Goal: Information Seeking & Learning: Learn about a topic

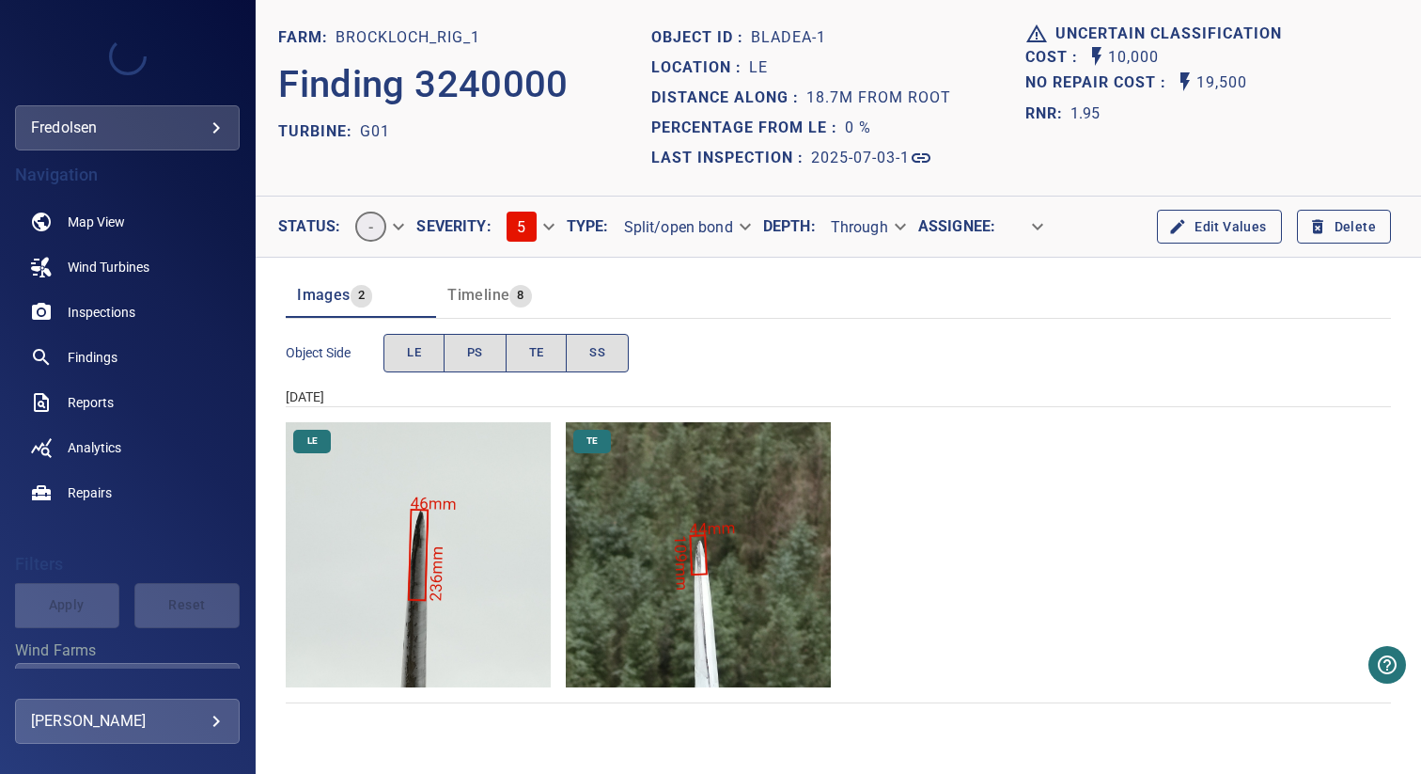
click at [648, 484] on img "Brockloch_Rig_1/G01/2025-07-03-1/2025-07-03-1/image8wp11.jpg" at bounding box center [698, 554] width 265 height 265
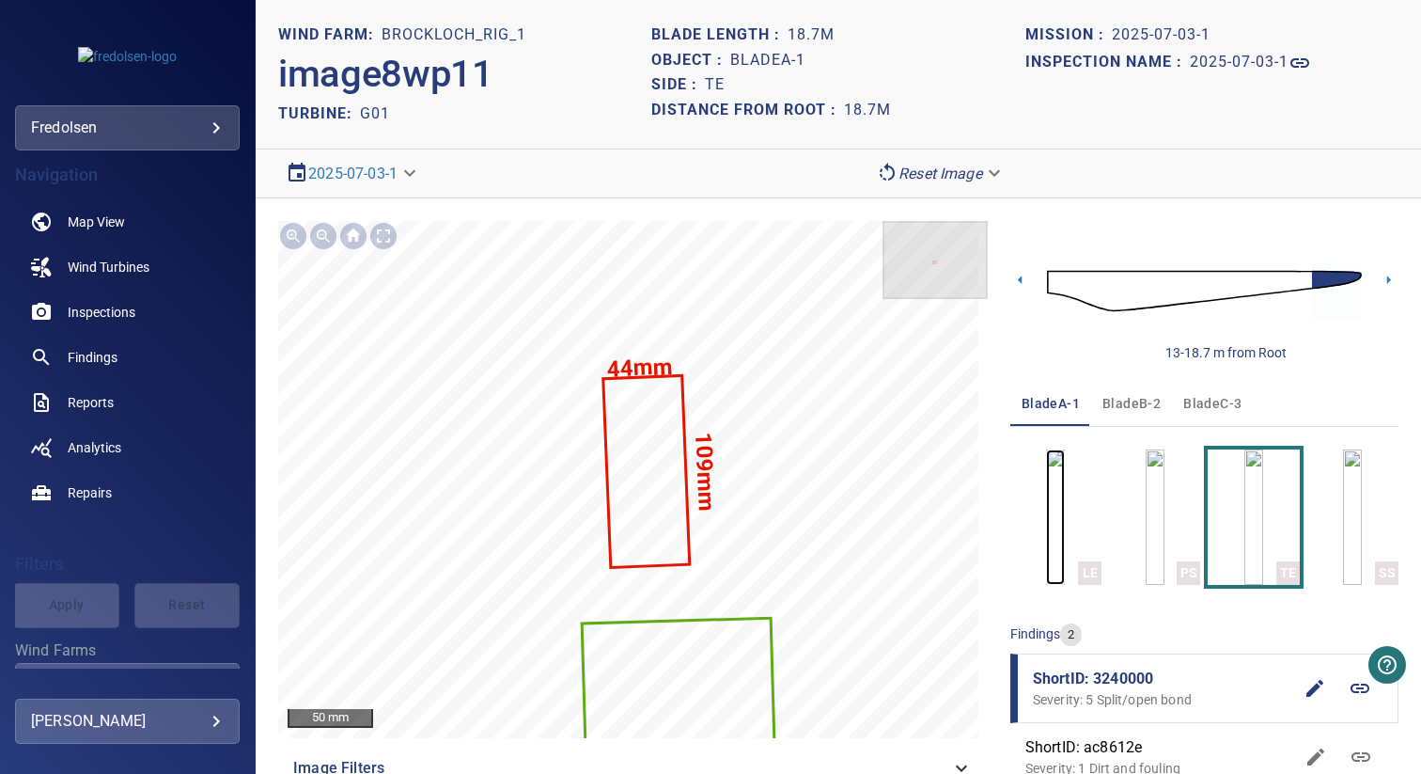
click at [1056, 508] on img "button" at bounding box center [1055, 516] width 19 height 135
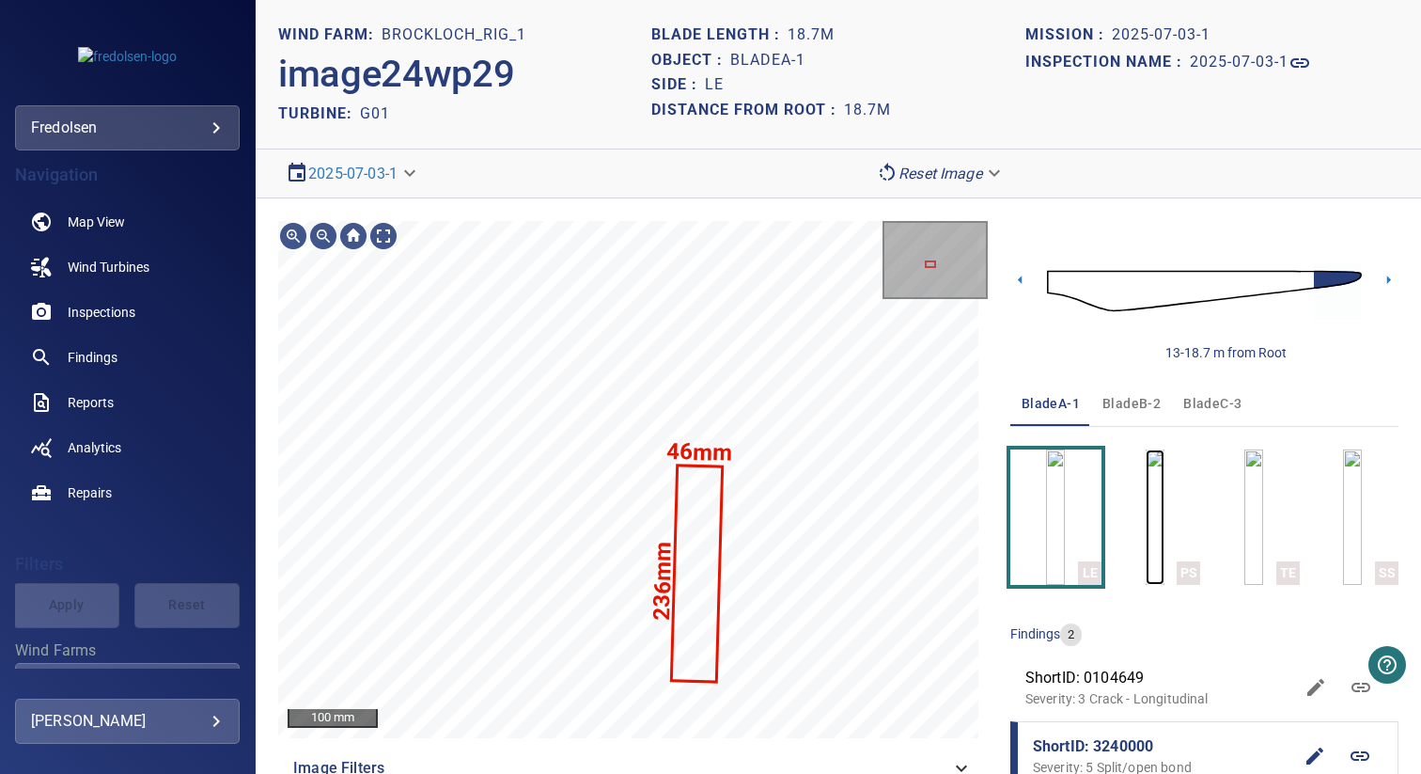
click at [1146, 506] on img "button" at bounding box center [1155, 516] width 19 height 135
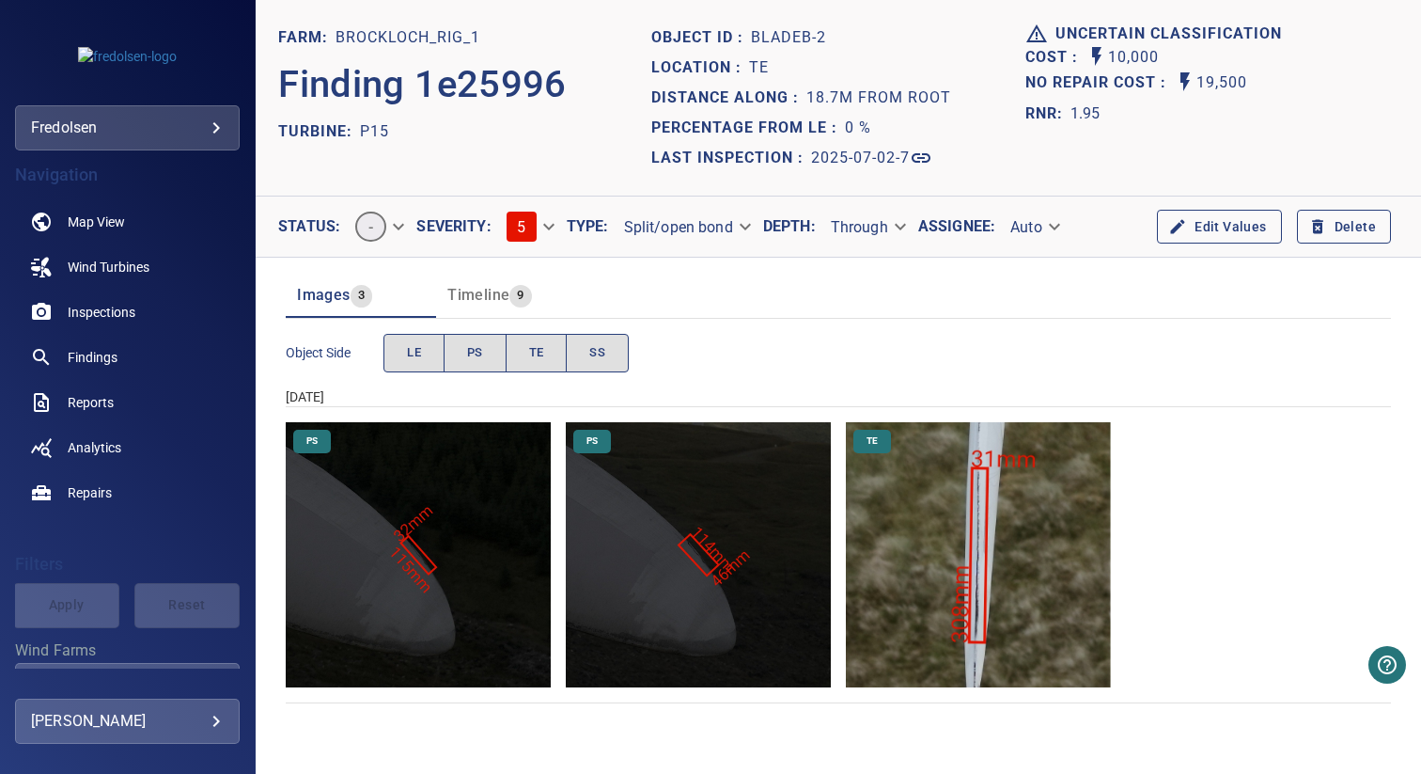
click at [917, 553] on img "Brockloch_Rig_1/P15/2025-07-02-7/2025-07-02-1/image8wp11.jpg" at bounding box center [978, 554] width 265 height 265
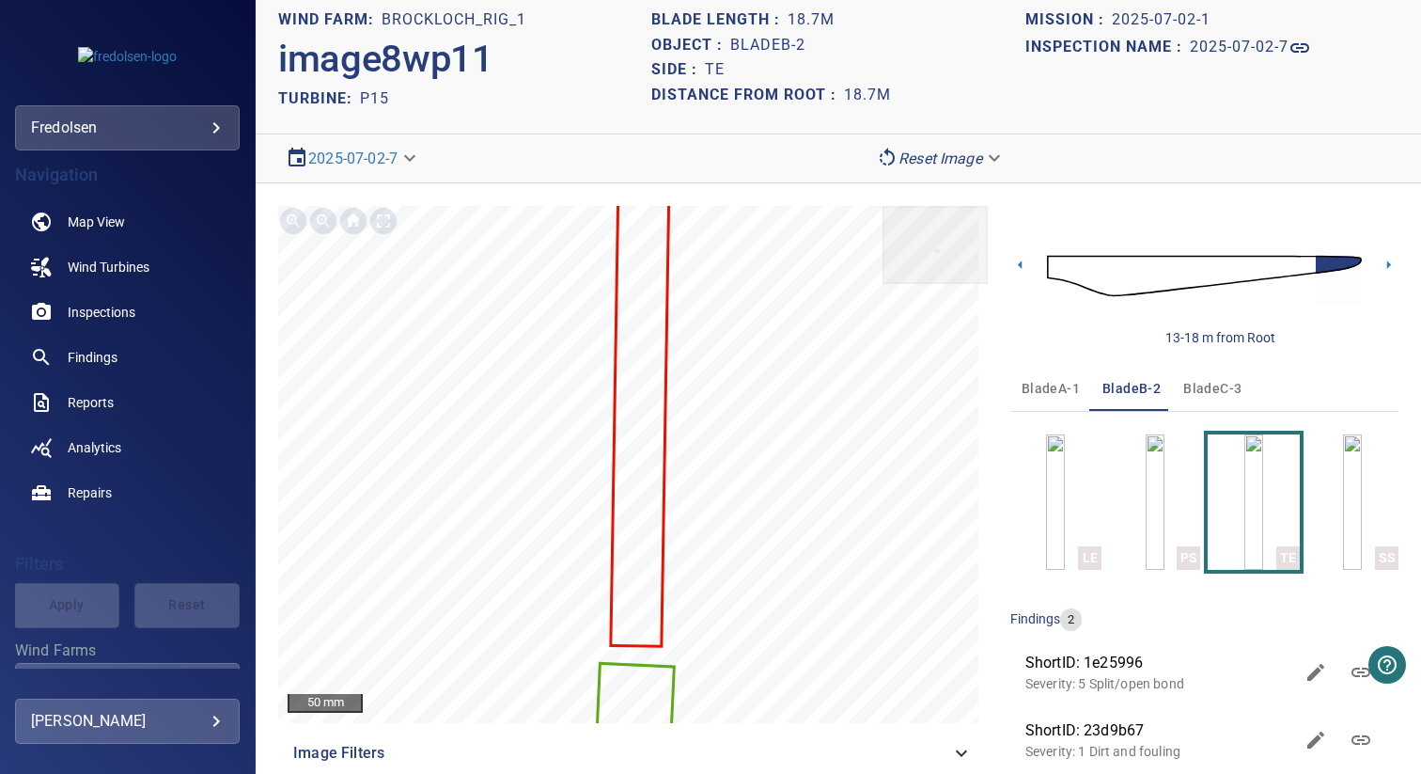
scroll to position [44, 0]
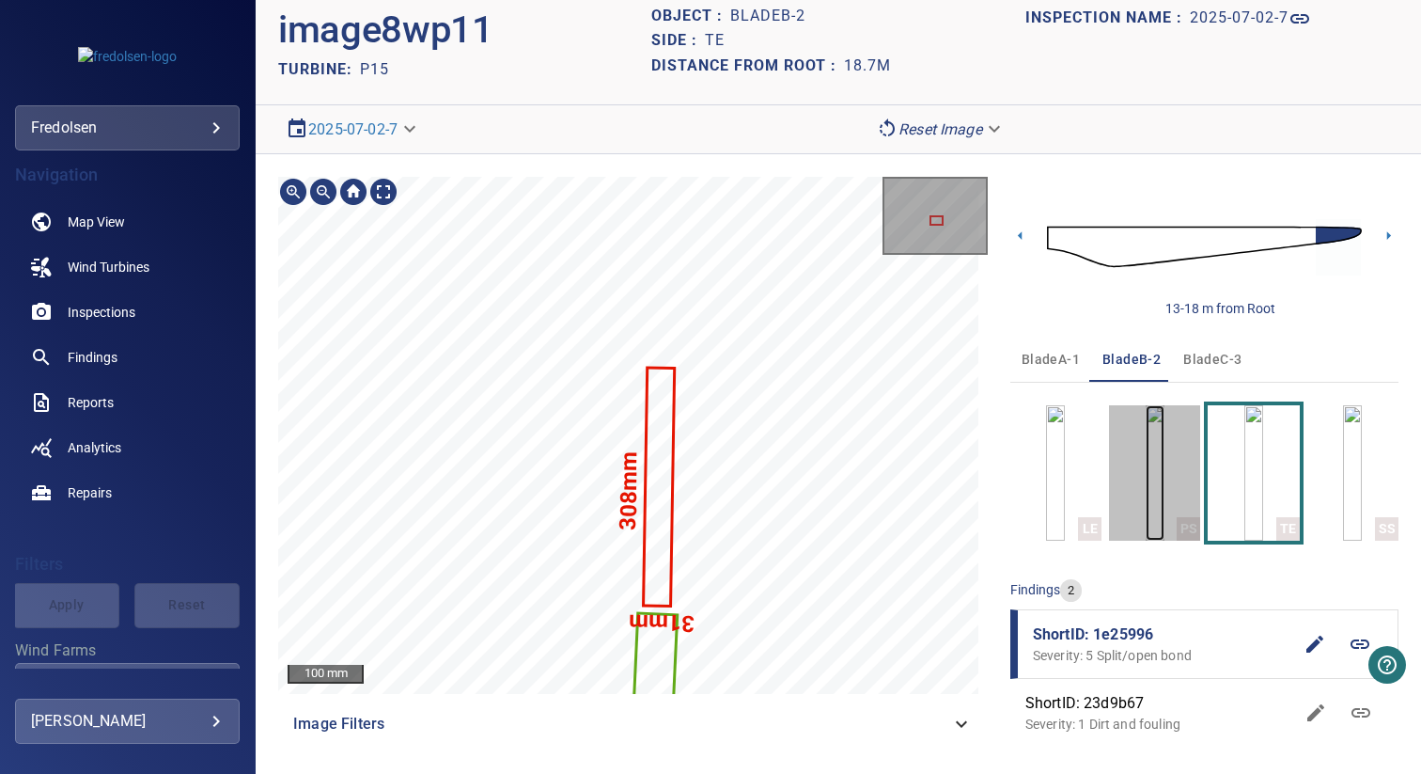
click at [1152, 453] on img "button" at bounding box center [1155, 472] width 19 height 135
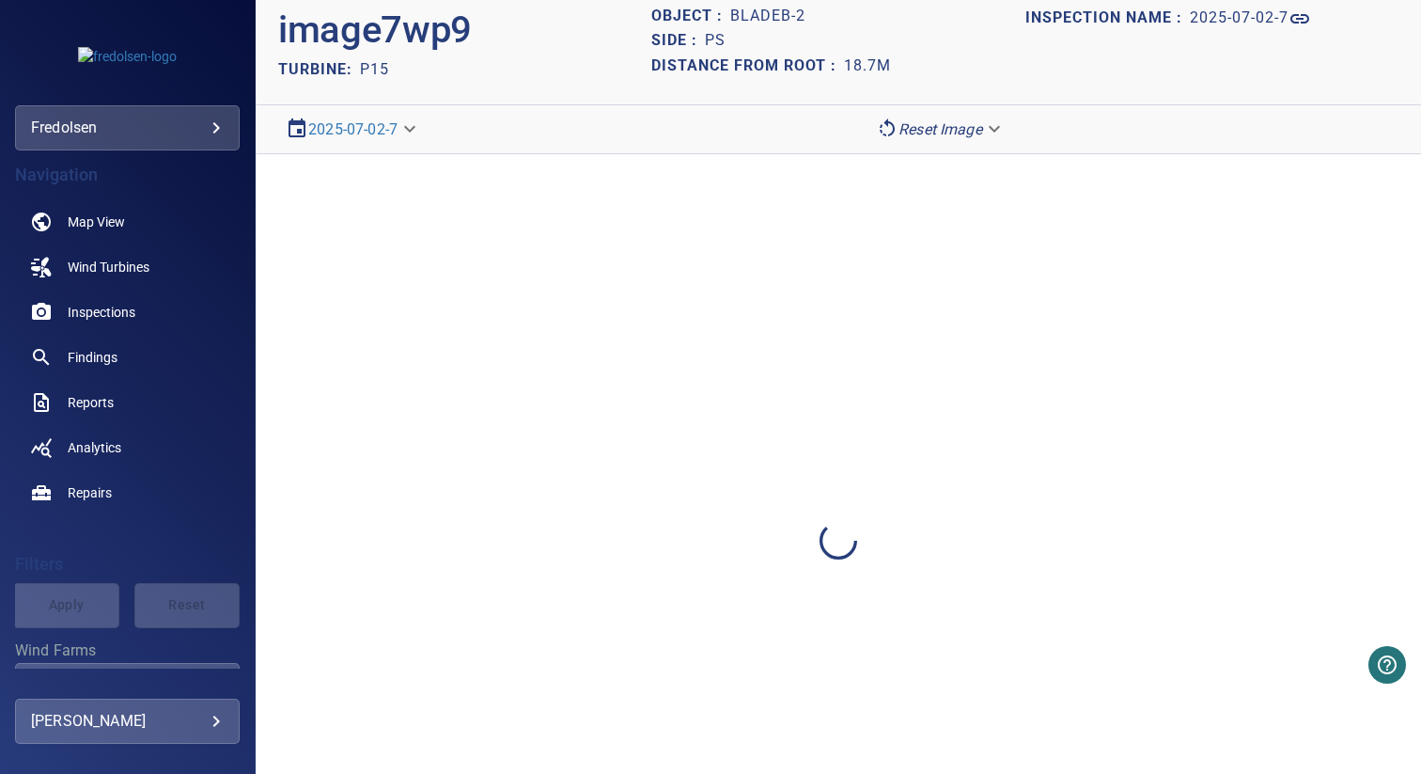
scroll to position [39, 0]
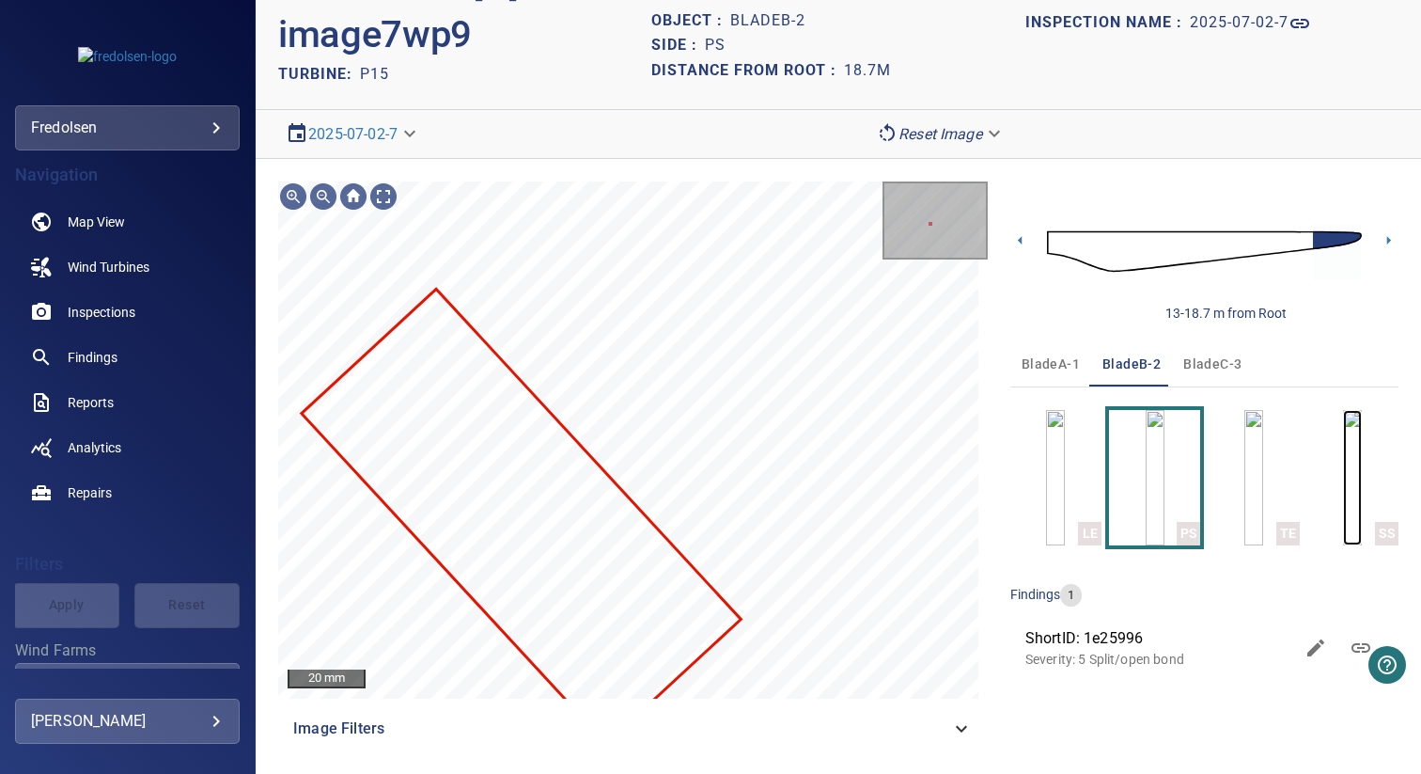
click at [1343, 486] on img "button" at bounding box center [1352, 477] width 19 height 135
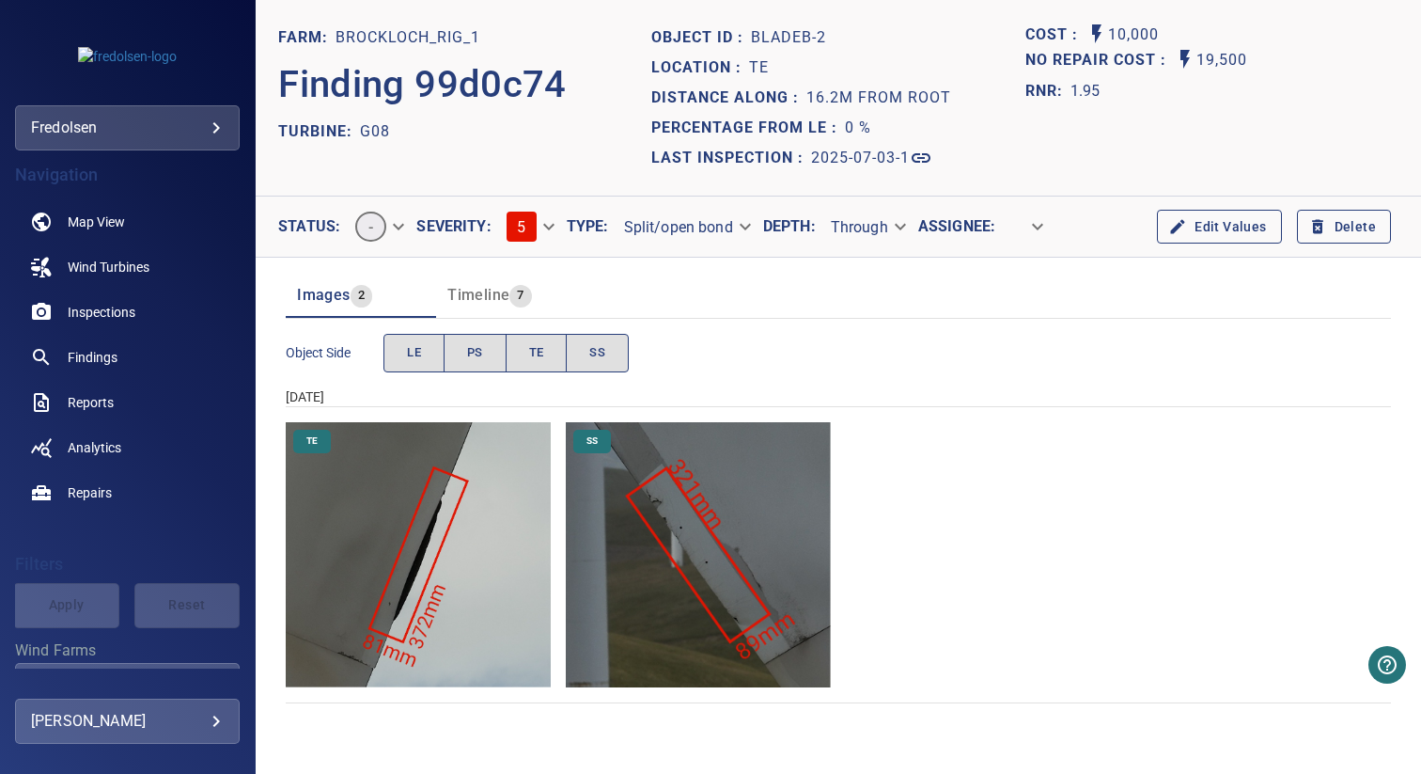
click at [544, 542] on img "Brockloch_Rig_1/G08/2025-07-03-1/2025-07-03-1/image41wp48.jpg" at bounding box center [418, 554] width 265 height 265
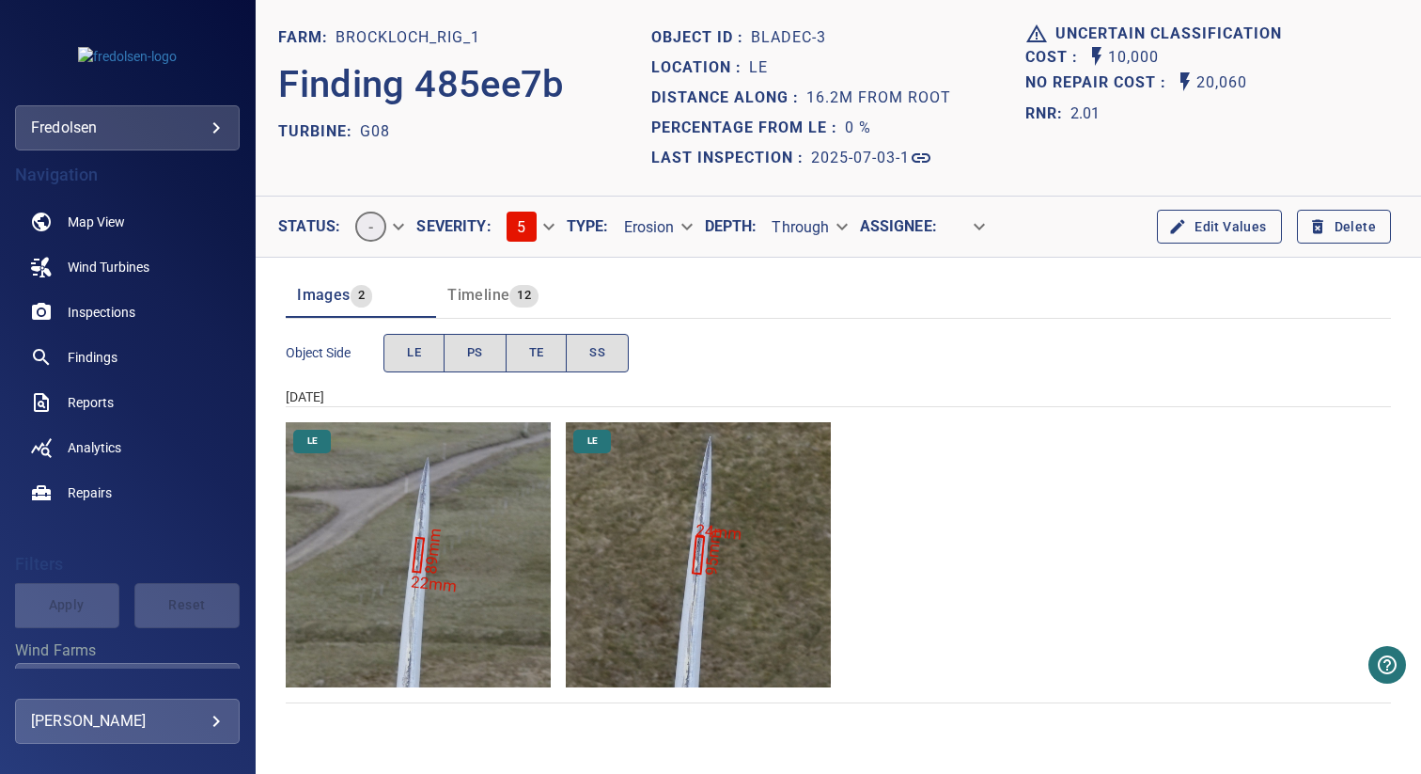
click at [496, 597] on img "Brockloch_Rig_1/G08/2025-07-03-1/2025-07-03-1/image89wp101.jpg" at bounding box center [418, 554] width 265 height 265
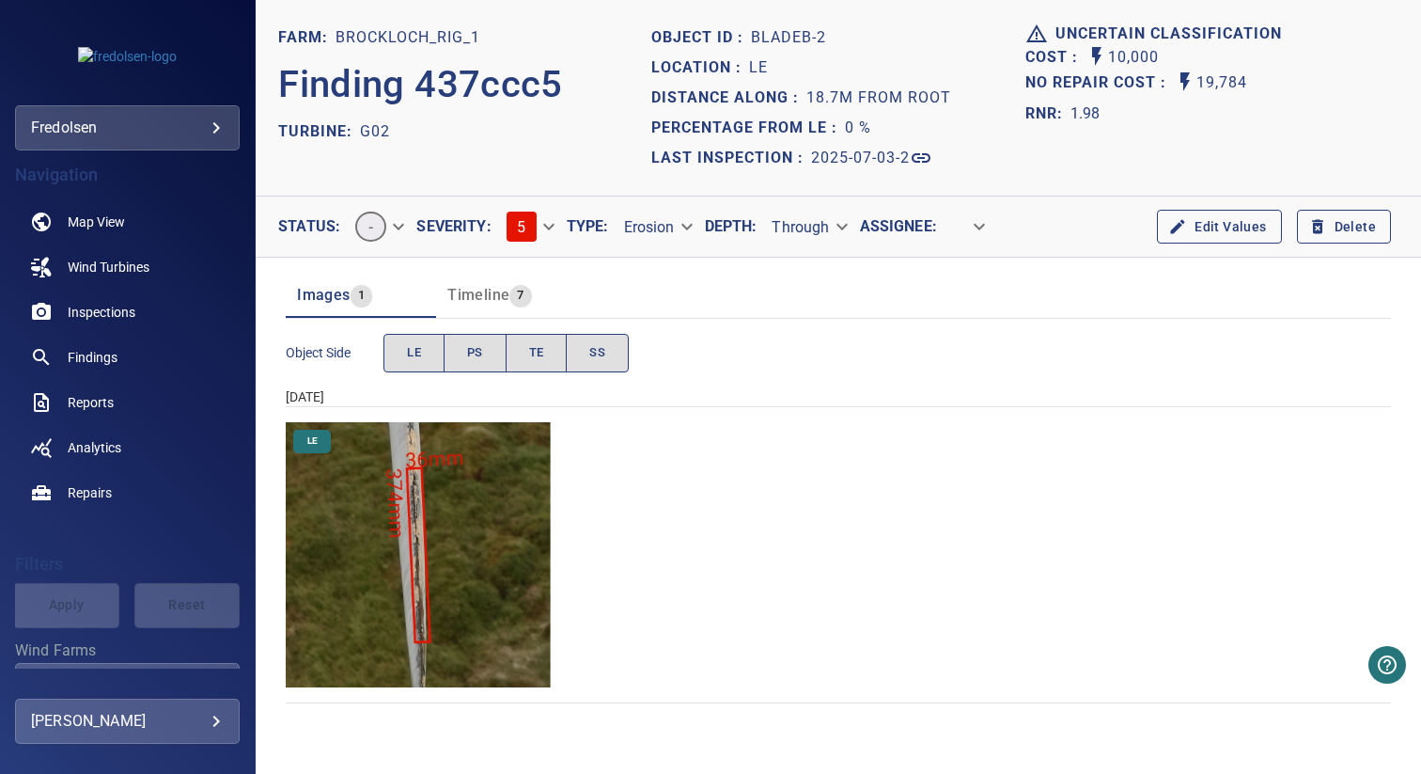
click at [449, 534] on img "Brockloch_Rig_1/G02/2025-07-03-2/2025-07-03-1/image56wp64.jpg" at bounding box center [418, 554] width 265 height 265
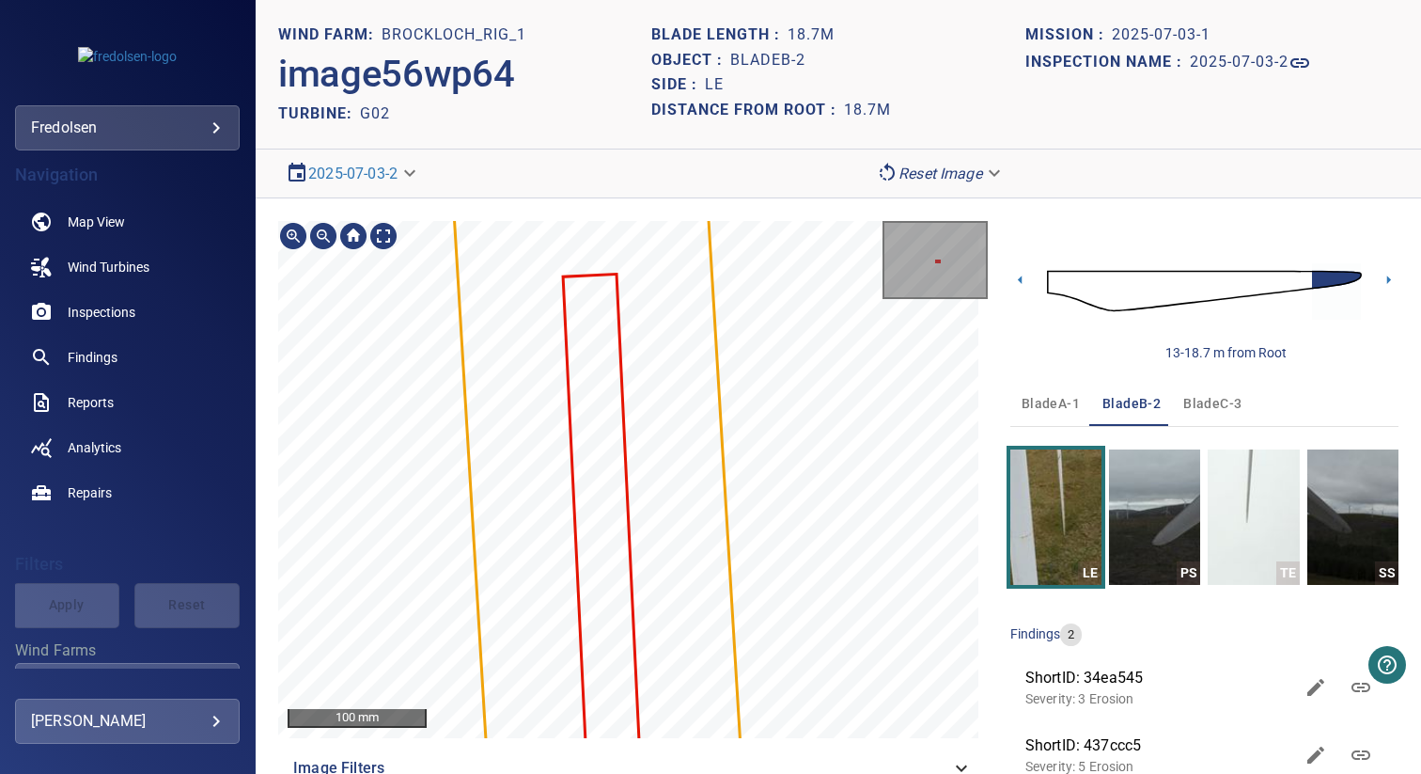
click at [0, 0] on main "**********" at bounding box center [710, 387] width 1421 height 774
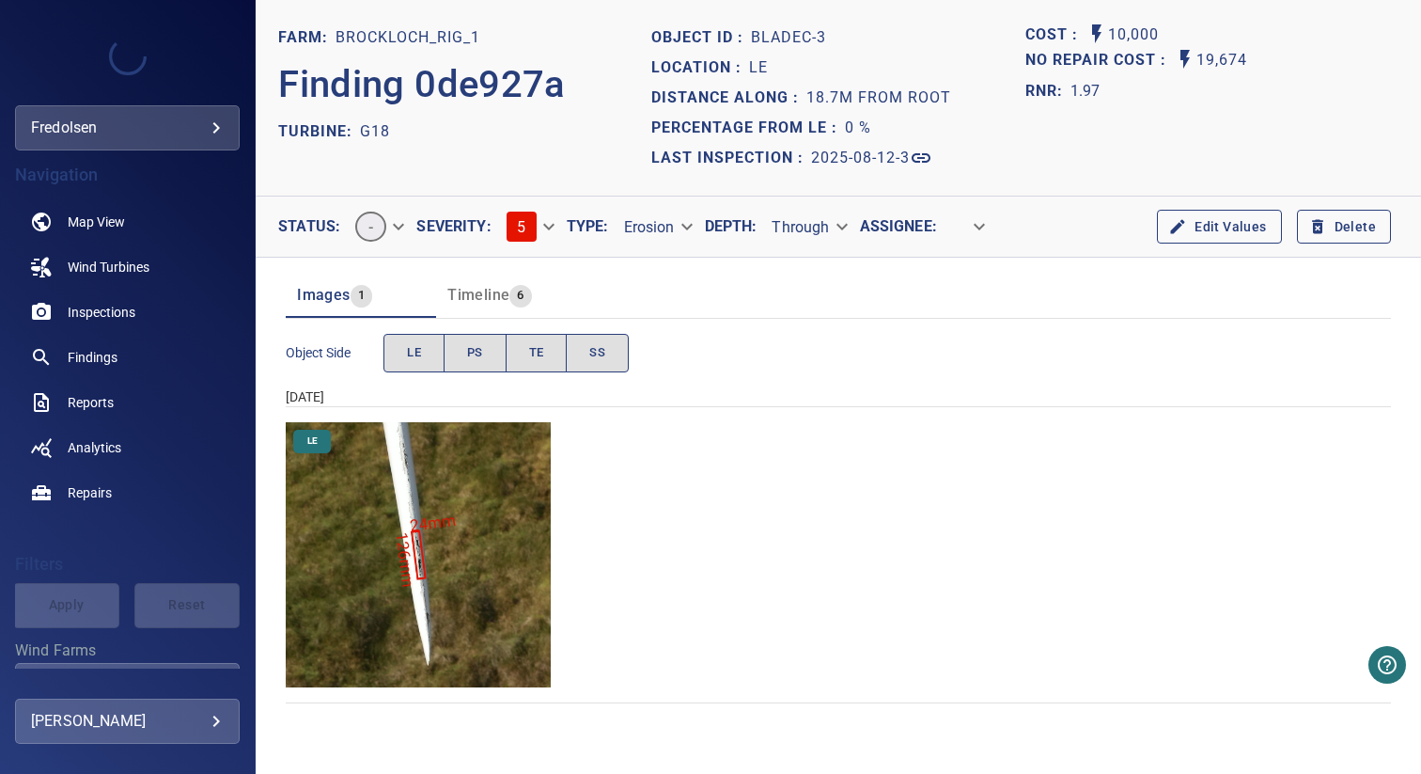
click at [461, 525] on img "Brockloch_Rig_1/G18/2025-08-12-3/2025-08-12-1/image88wp100.jpg" at bounding box center [418, 554] width 265 height 265
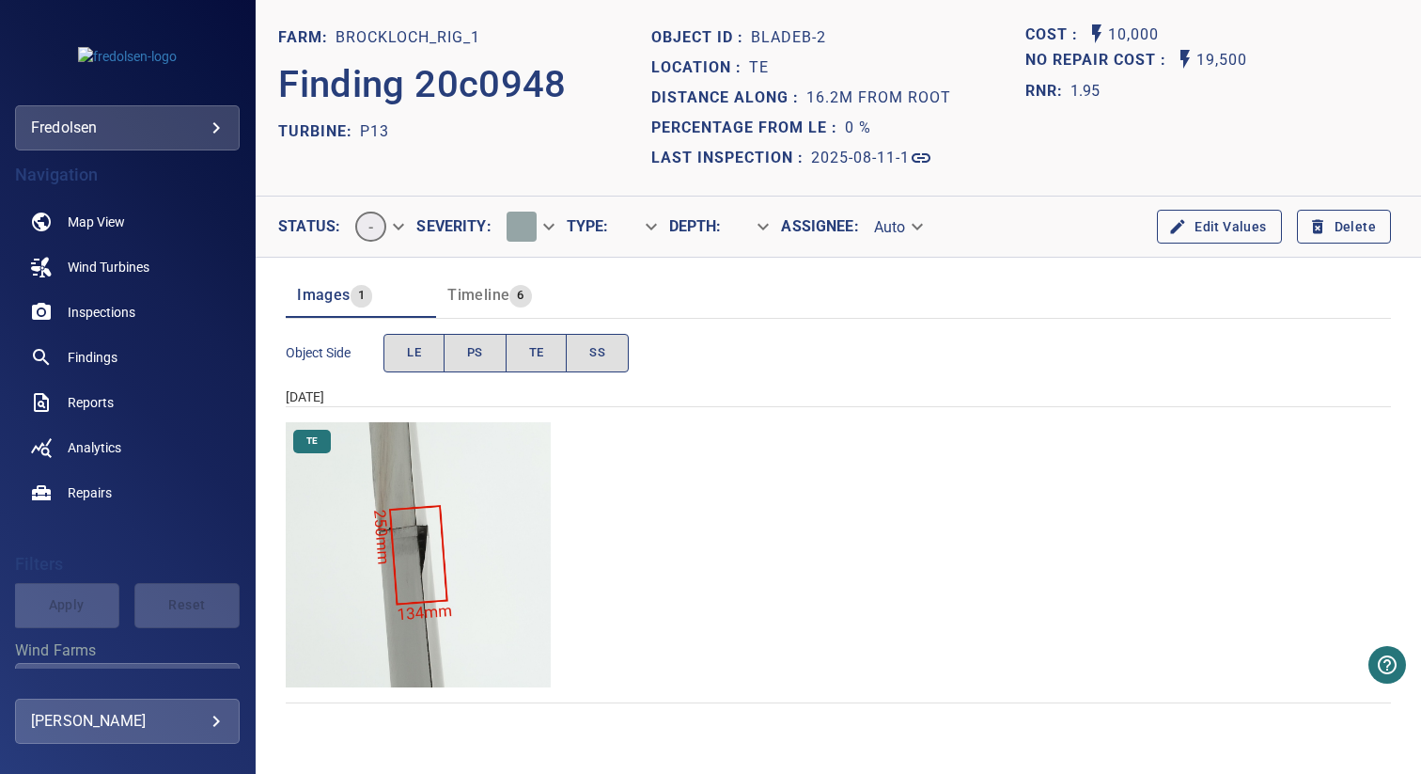
click at [506, 496] on img "Brockloch_Rig_1/P13/2025-08-11-1/2025-08-11-2/image73wp88.jpg" at bounding box center [418, 554] width 265 height 265
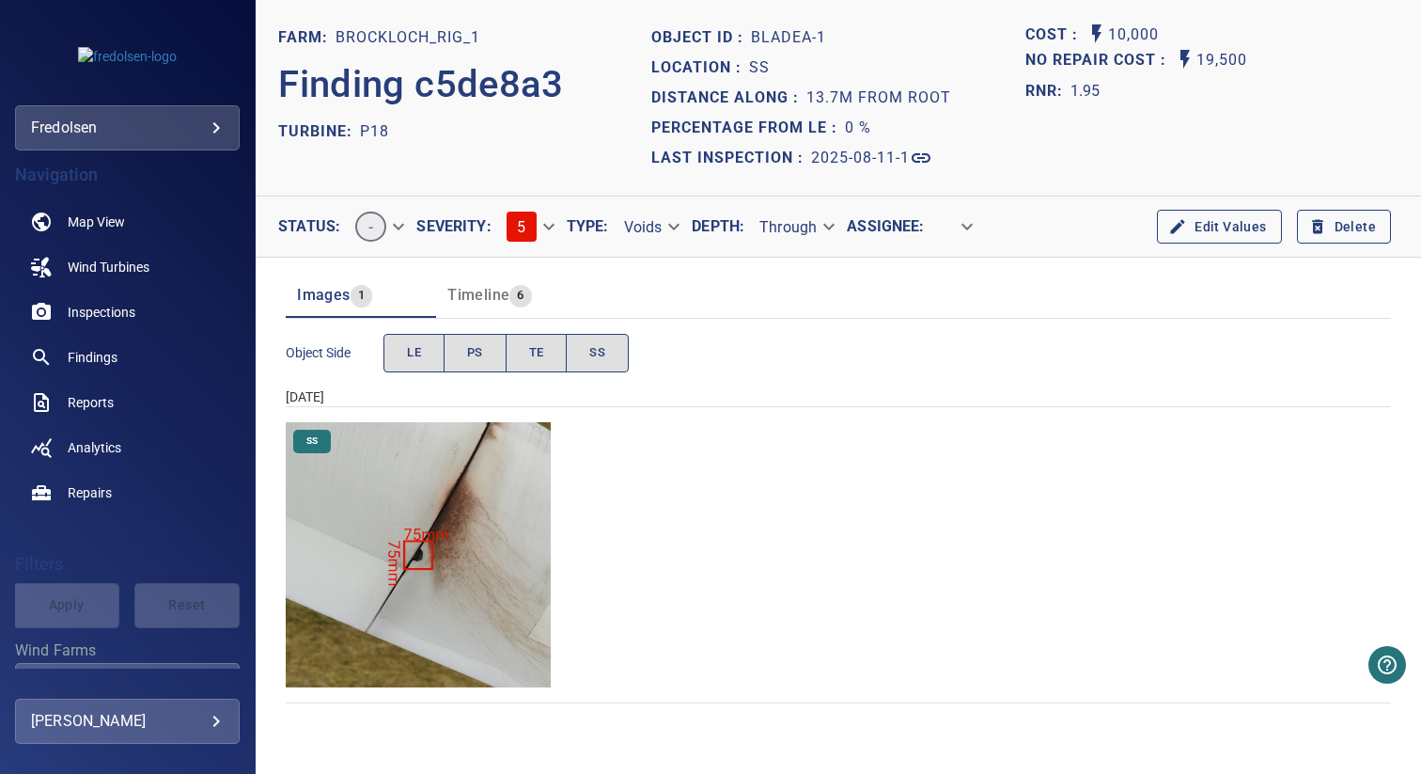
click at [519, 536] on img "Brockloch_Rig_1/P18/2025-08-11-1/2025-08-11-2/image85wp95.jpg" at bounding box center [418, 554] width 265 height 265
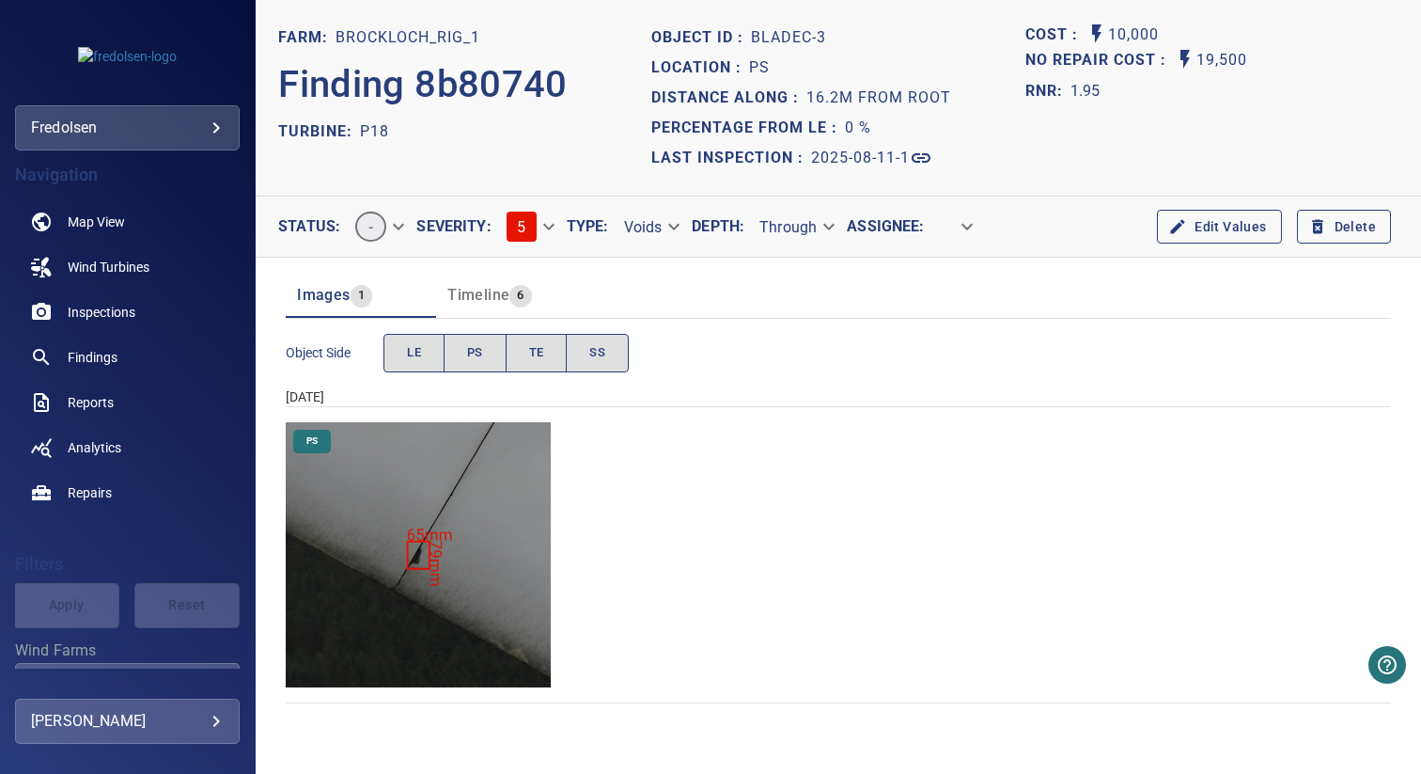
click at [481, 553] on img "Brockloch_Rig_1/P18/2025-08-11-1/2025-08-11-2/image38wp42.jpg" at bounding box center [418, 554] width 265 height 265
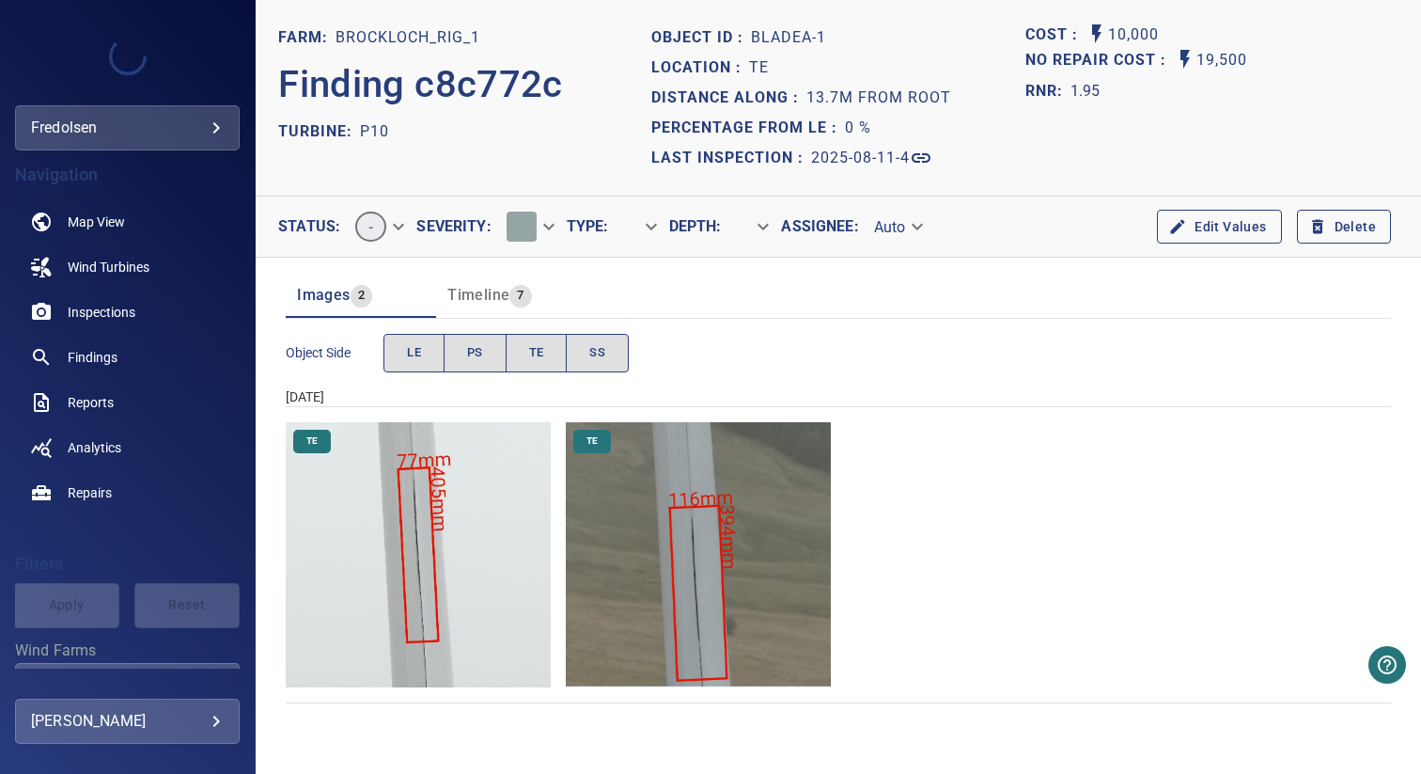
click at [509, 557] on img "Brockloch_Rig_1/P10/2025-08-11-4/2025-08-11-2/image74wp85.jpg" at bounding box center [418, 554] width 265 height 265
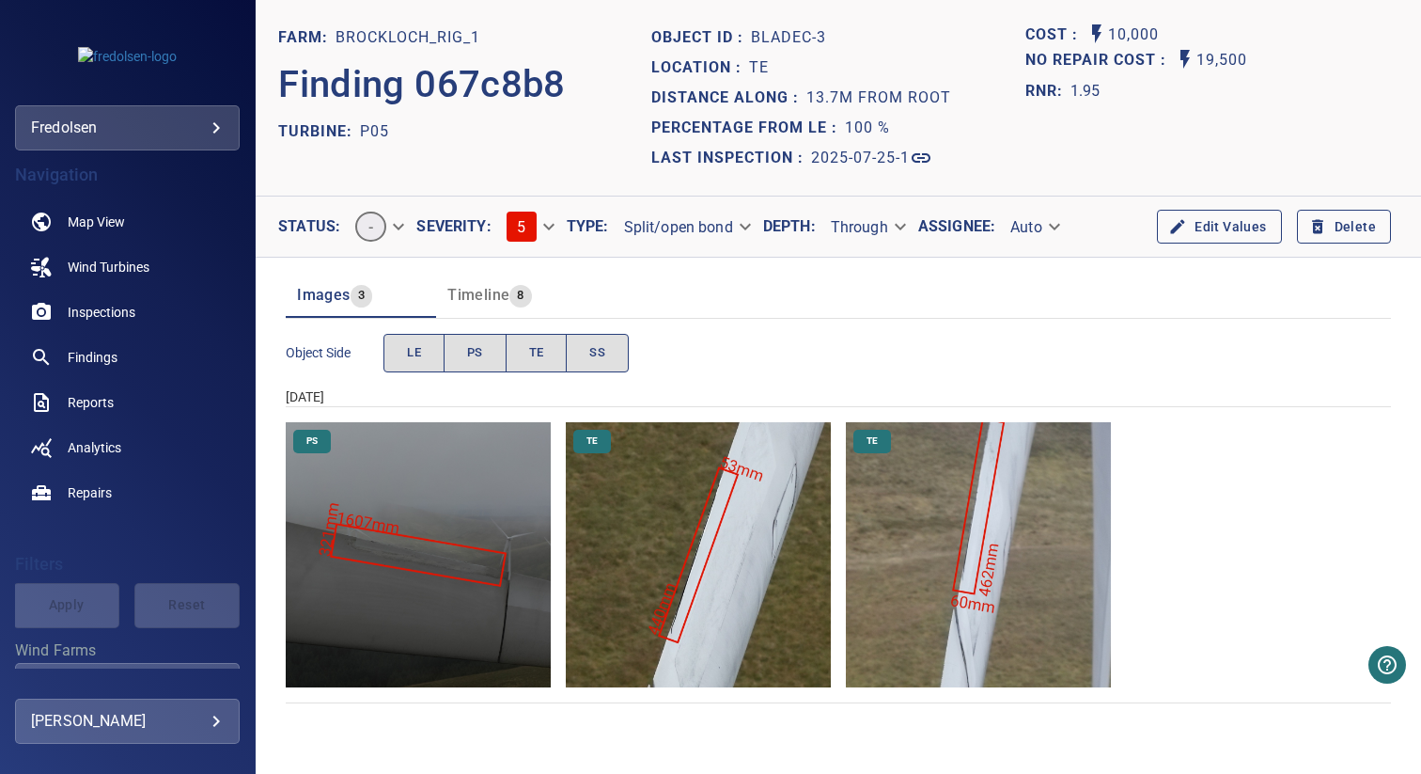
click at [784, 550] on img "Brockloch_Rig_1/P05/2025-07-25-1/2025-07-25-1/image9wp12.jpg" at bounding box center [698, 554] width 265 height 265
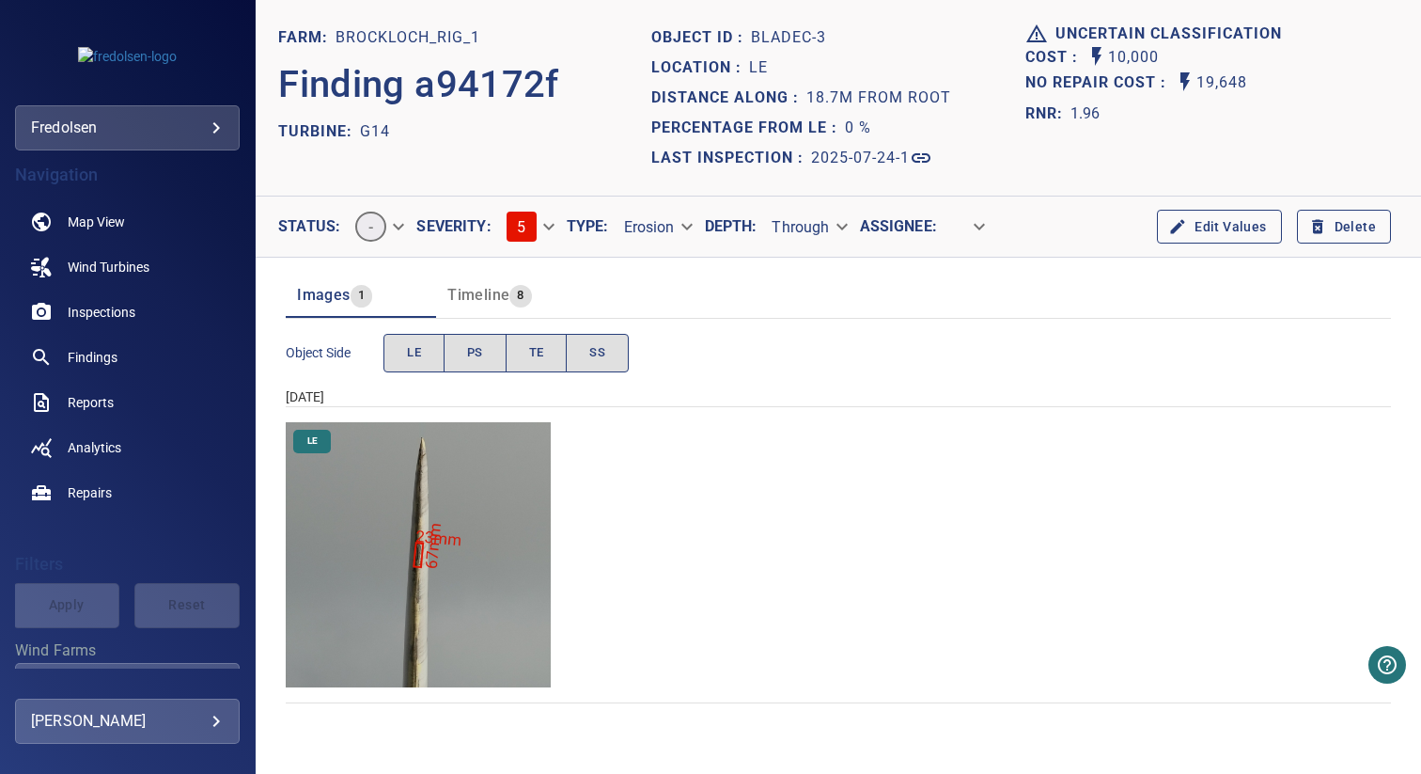
click at [511, 495] on img "Brockloch_Rig_1/G14/2025-07-24-1/2025-07-24-1/image24wp28.jpg" at bounding box center [418, 554] width 265 height 265
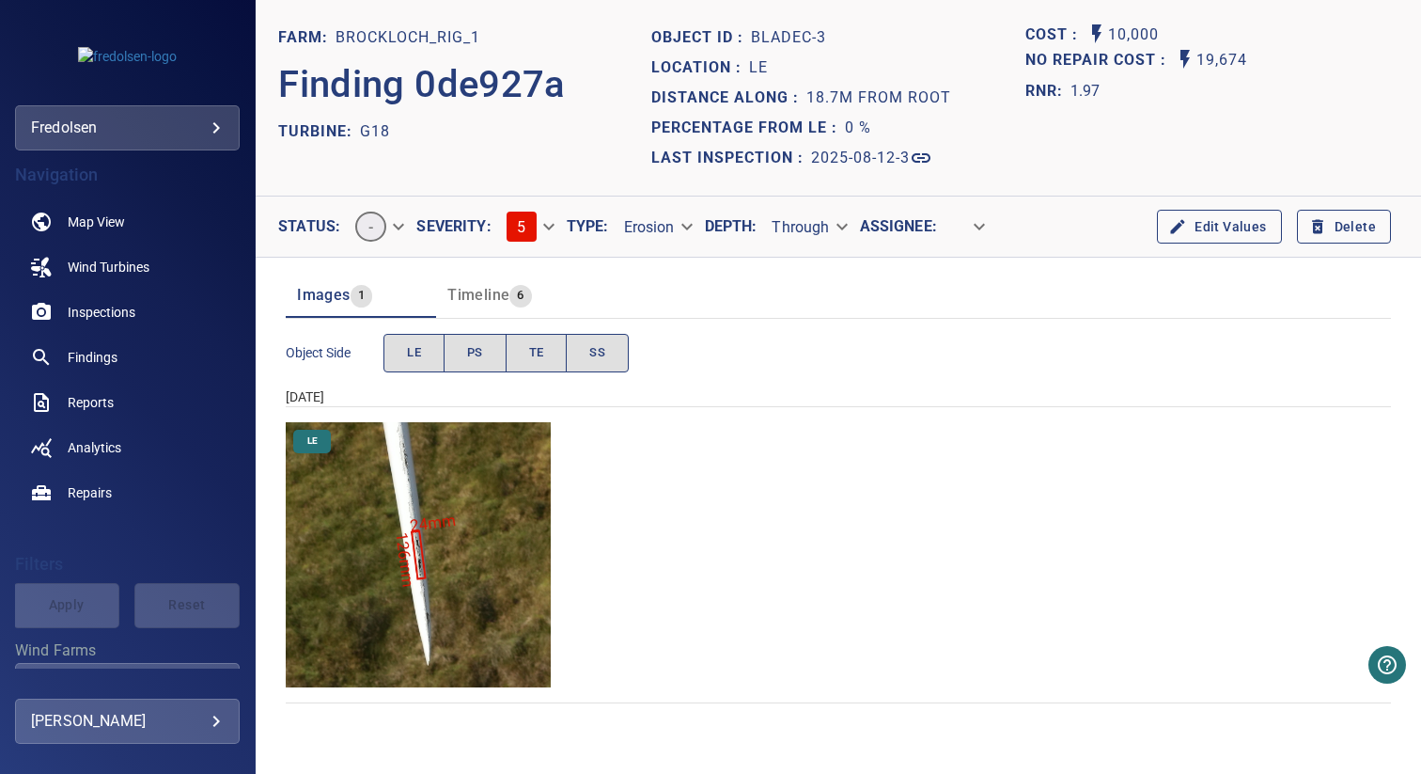
click at [480, 510] on img "Brockloch_Rig_1/G18/2025-08-12-3/2025-08-12-1/image88wp100.jpg" at bounding box center [418, 554] width 265 height 265
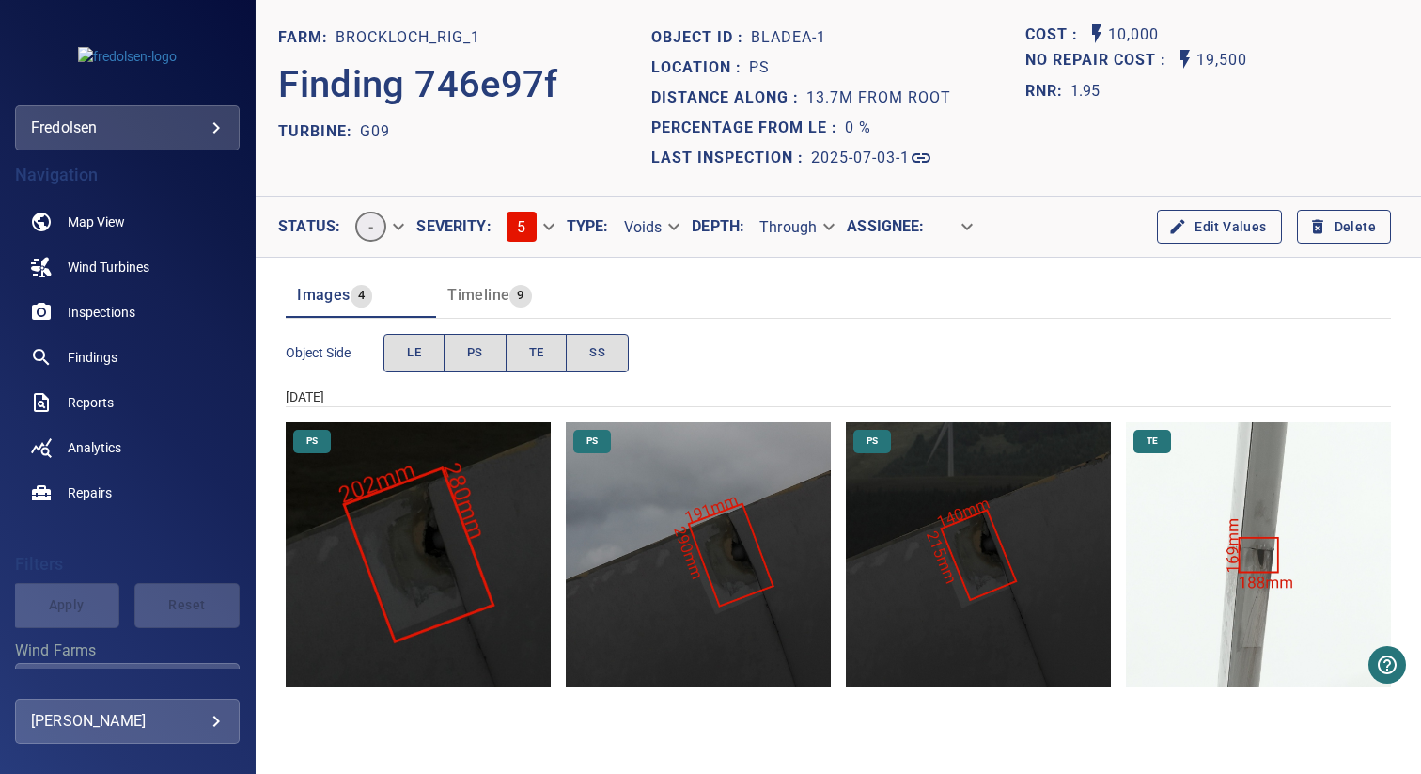
click at [944, 631] on img "Brockloch_Rig_1/G09/2025-07-03-1/2025-07-03-1/image70wp77.jpg" at bounding box center [978, 554] width 265 height 265
